Goal: Transaction & Acquisition: Purchase product/service

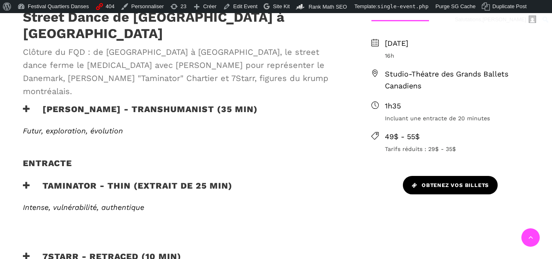
click at [456, 182] on span "Obtenez vos billets" at bounding box center [450, 185] width 77 height 9
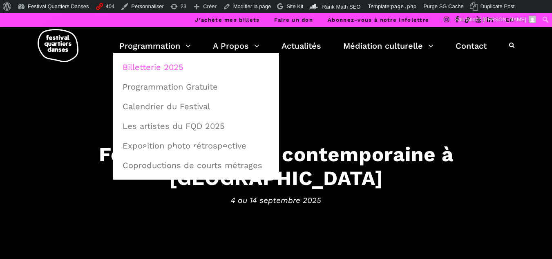
click at [137, 62] on link "Billetterie 2025" at bounding box center [196, 67] width 157 height 19
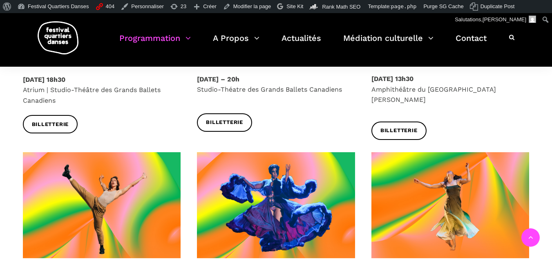
scroll to position [1226, 0]
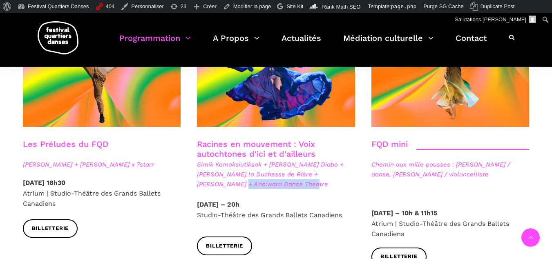
drag, startPoint x: 273, startPoint y: 158, endPoint x: 189, endPoint y: 161, distance: 83.5
click at [189, 161] on div "Racines en mouvement : Voix autochtones d'ici et d'ailleurs Simik Komaksiutiksa…" at bounding box center [276, 169] width 175 height 60
copy span "A'no:wara Dance Theatre"
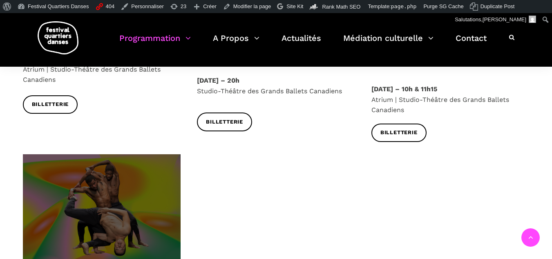
scroll to position [1390, 0]
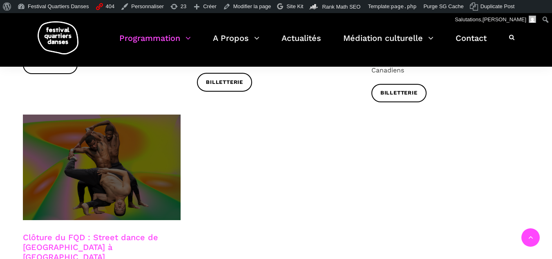
drag, startPoint x: 137, startPoint y: 157, endPoint x: 77, endPoint y: 169, distance: 61.3
click at [77, 169] on span at bounding box center [102, 166] width 158 height 105
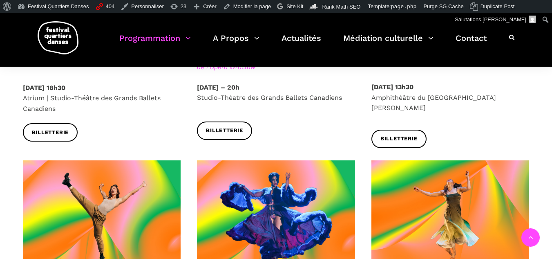
scroll to position [1186, 0]
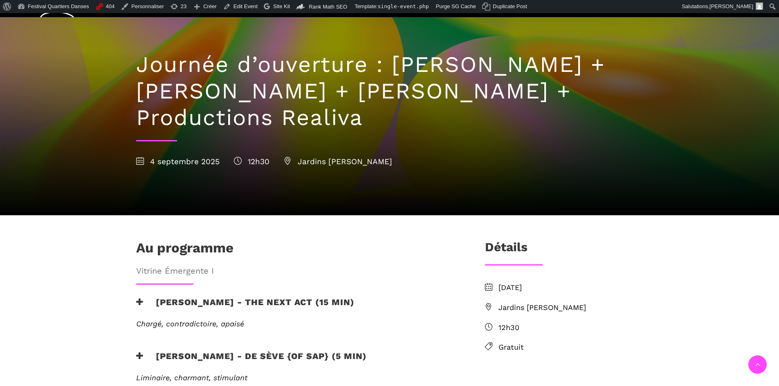
scroll to position [164, 0]
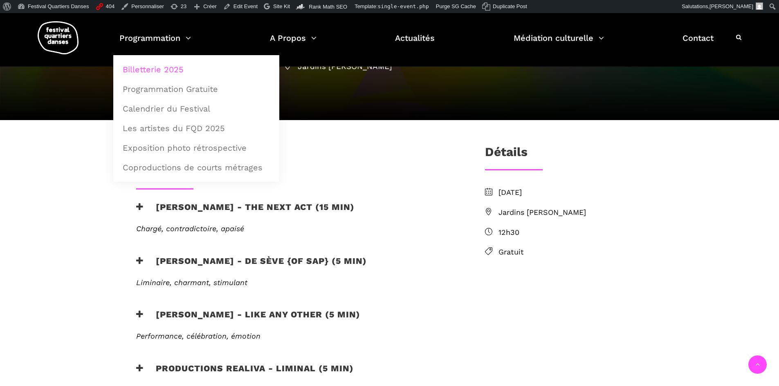
click at [161, 65] on link "Billetterie 2025" at bounding box center [196, 69] width 157 height 19
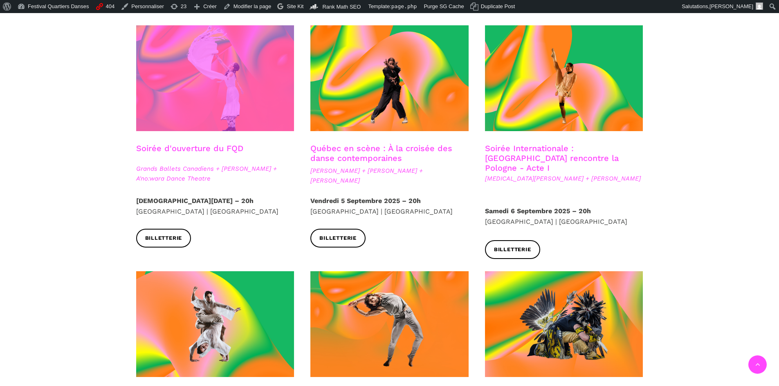
click at [229, 99] on span at bounding box center [215, 78] width 158 height 106
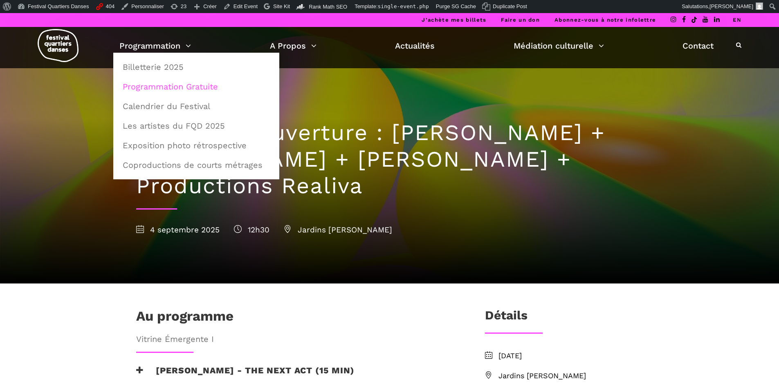
click at [152, 87] on link "Programmation Gratuite" at bounding box center [196, 86] width 157 height 19
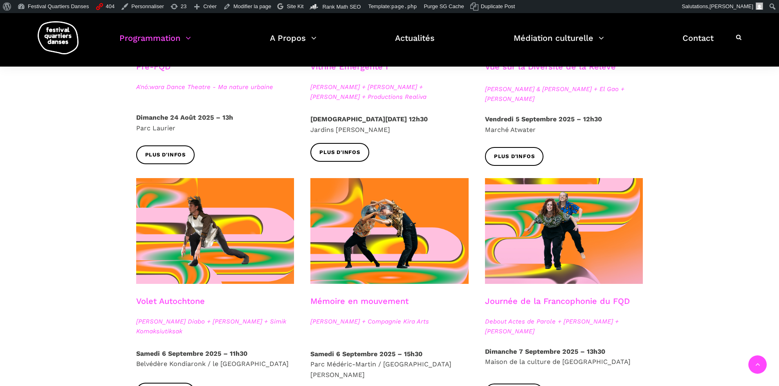
scroll to position [245, 0]
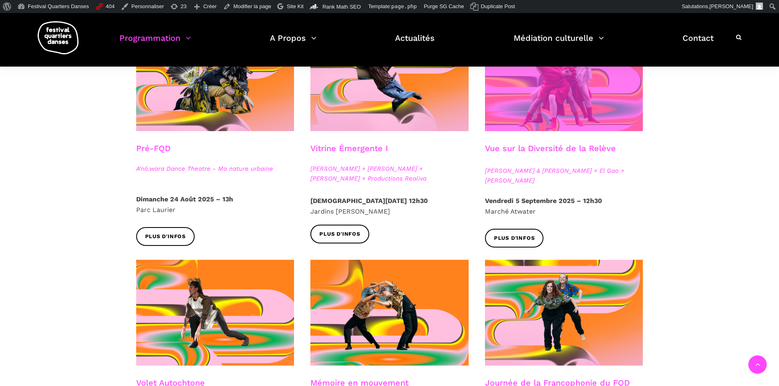
click at [553, 111] on span at bounding box center [564, 78] width 158 height 106
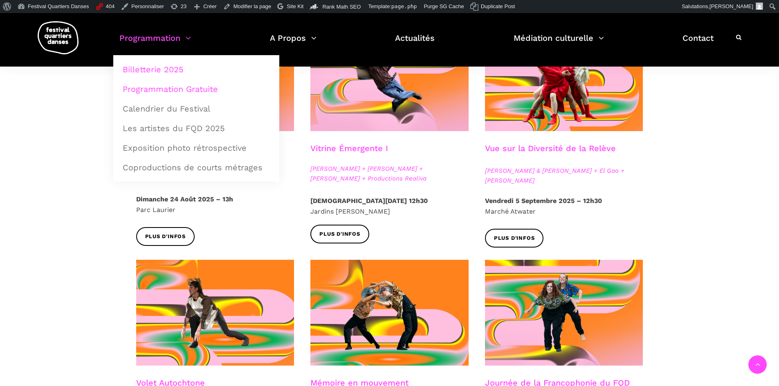
click at [164, 70] on link "Billetterie 2025" at bounding box center [196, 69] width 157 height 19
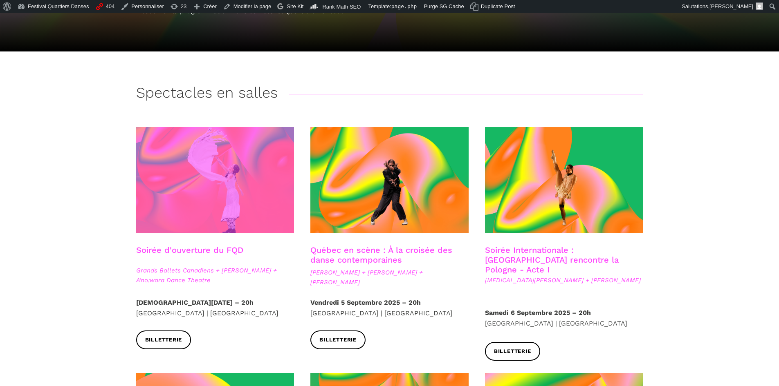
scroll to position [204, 0]
